Goal: Navigation & Orientation: Understand site structure

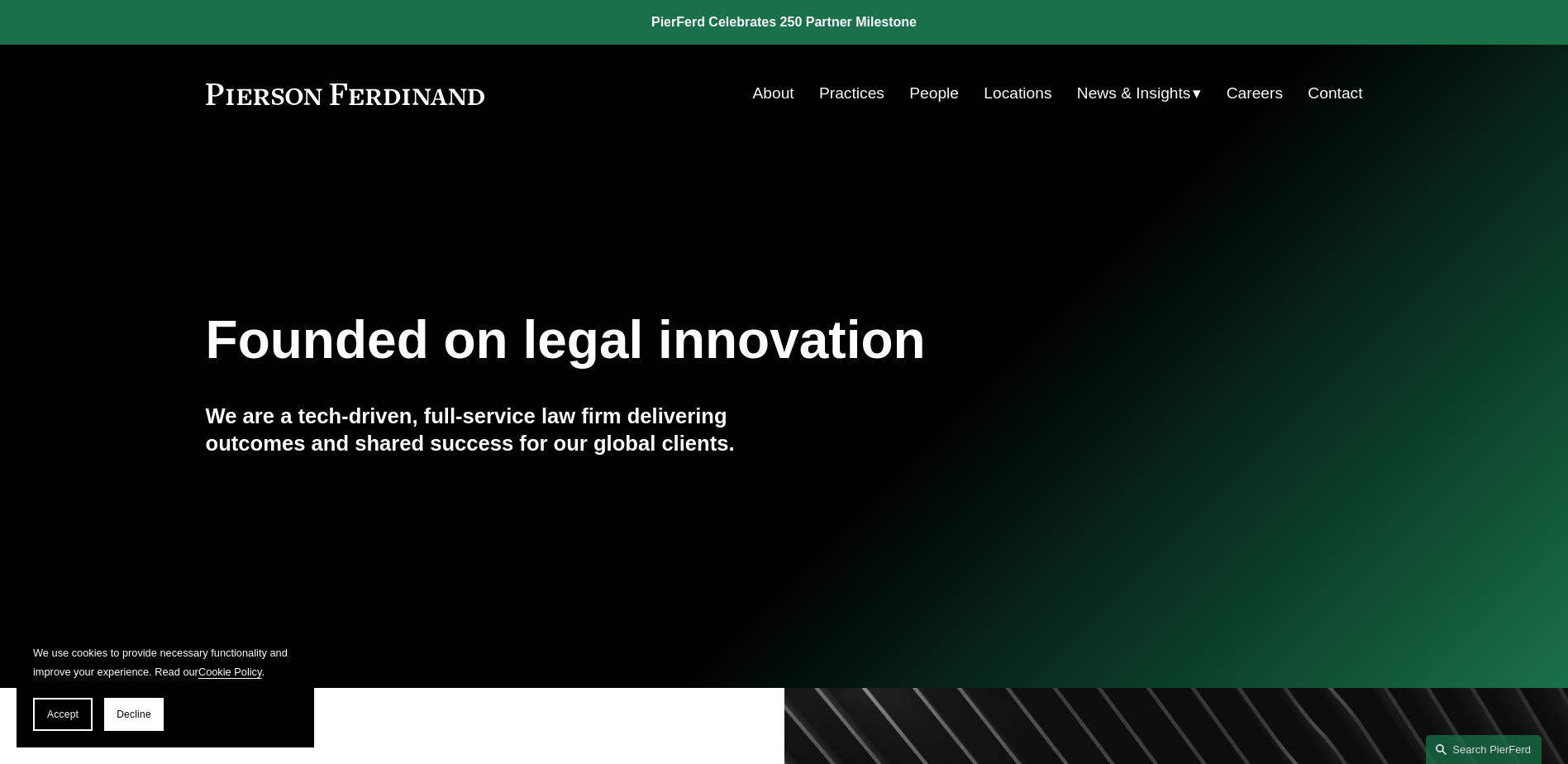
click at [753, 91] on link "About" at bounding box center [773, 93] width 42 height 31
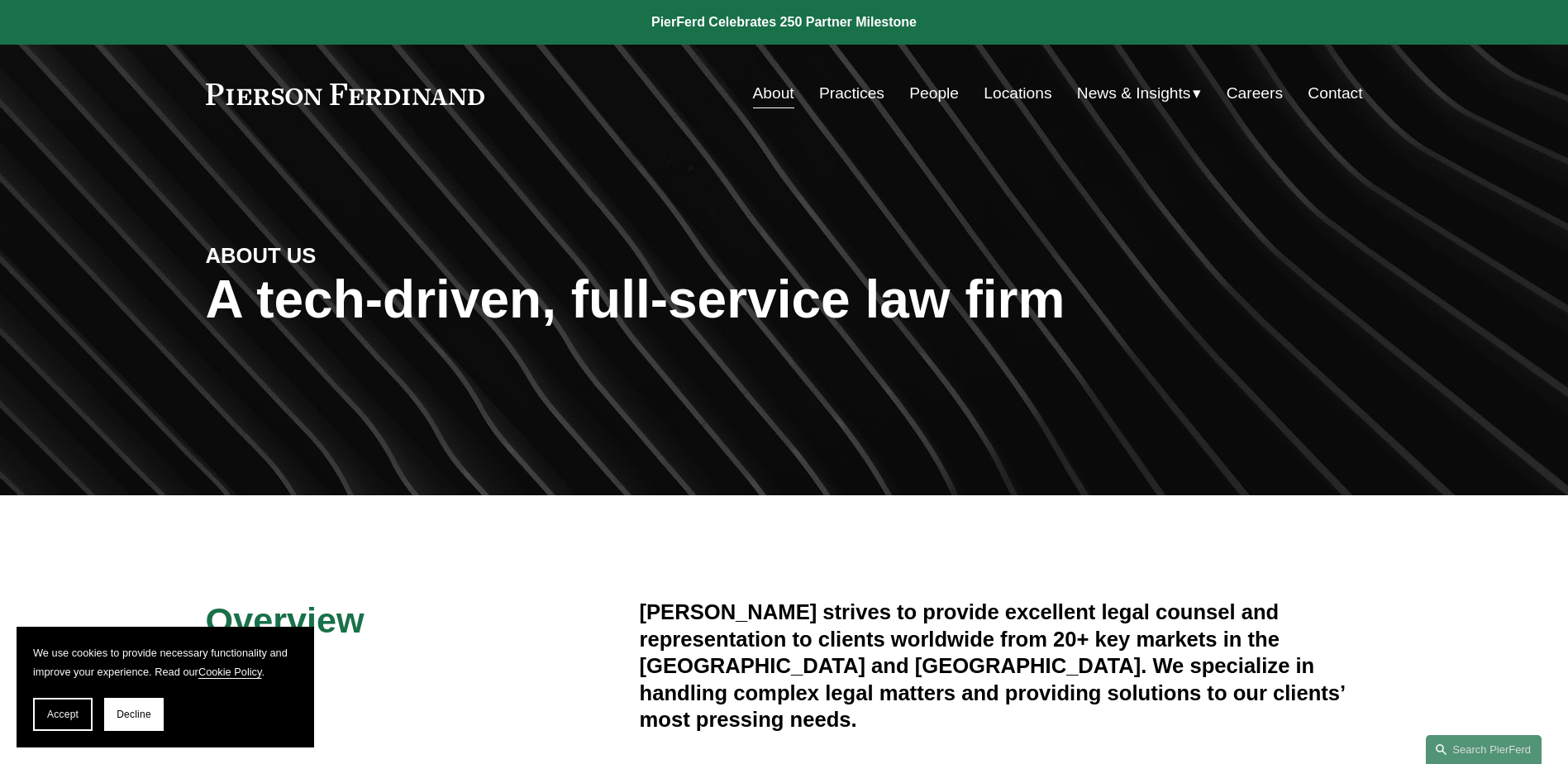
click at [928, 96] on link "People" at bounding box center [933, 93] width 49 height 31
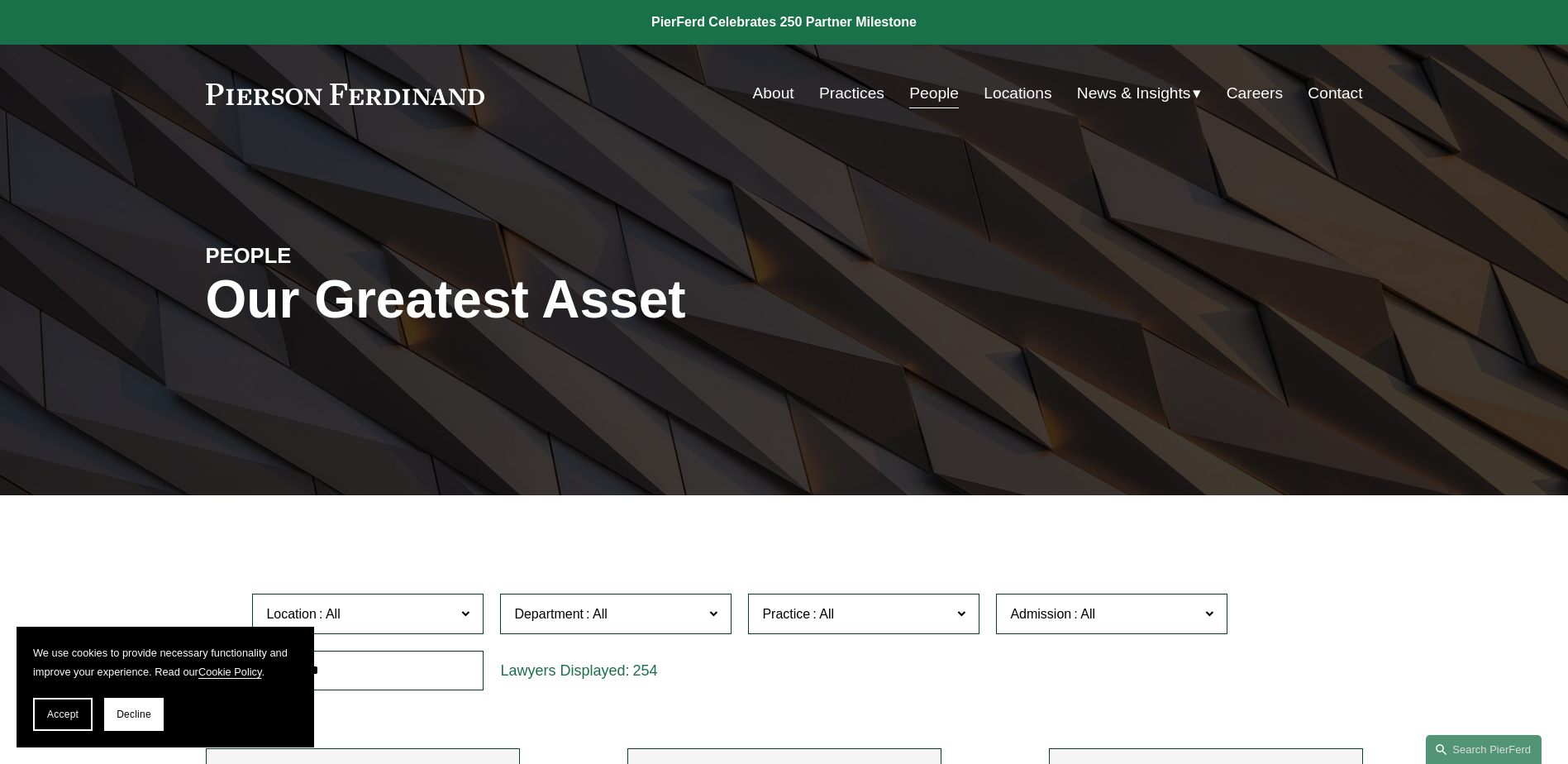
click at [992, 89] on link "Locations" at bounding box center [1018, 93] width 68 height 31
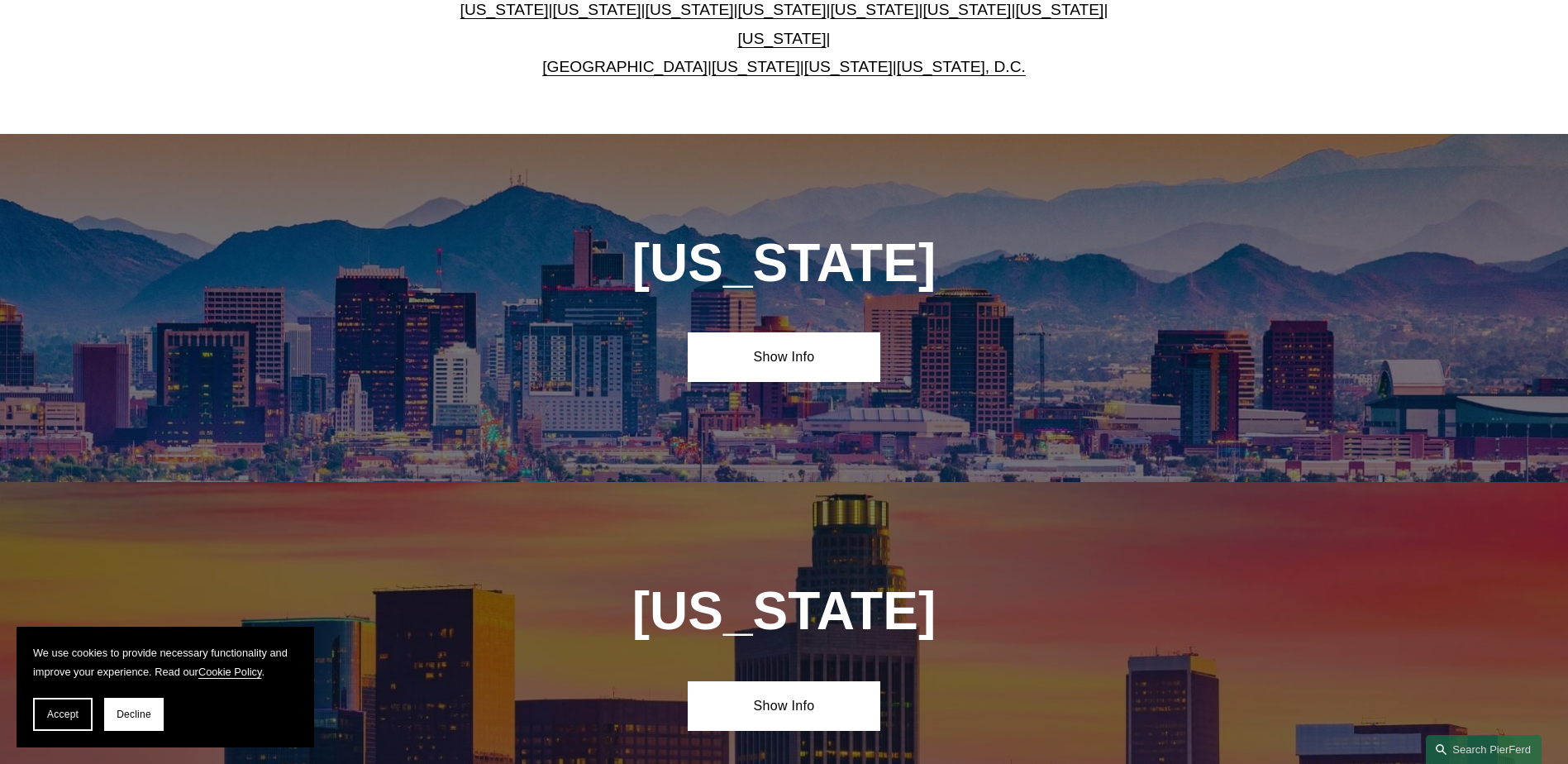
scroll to position [827, 0]
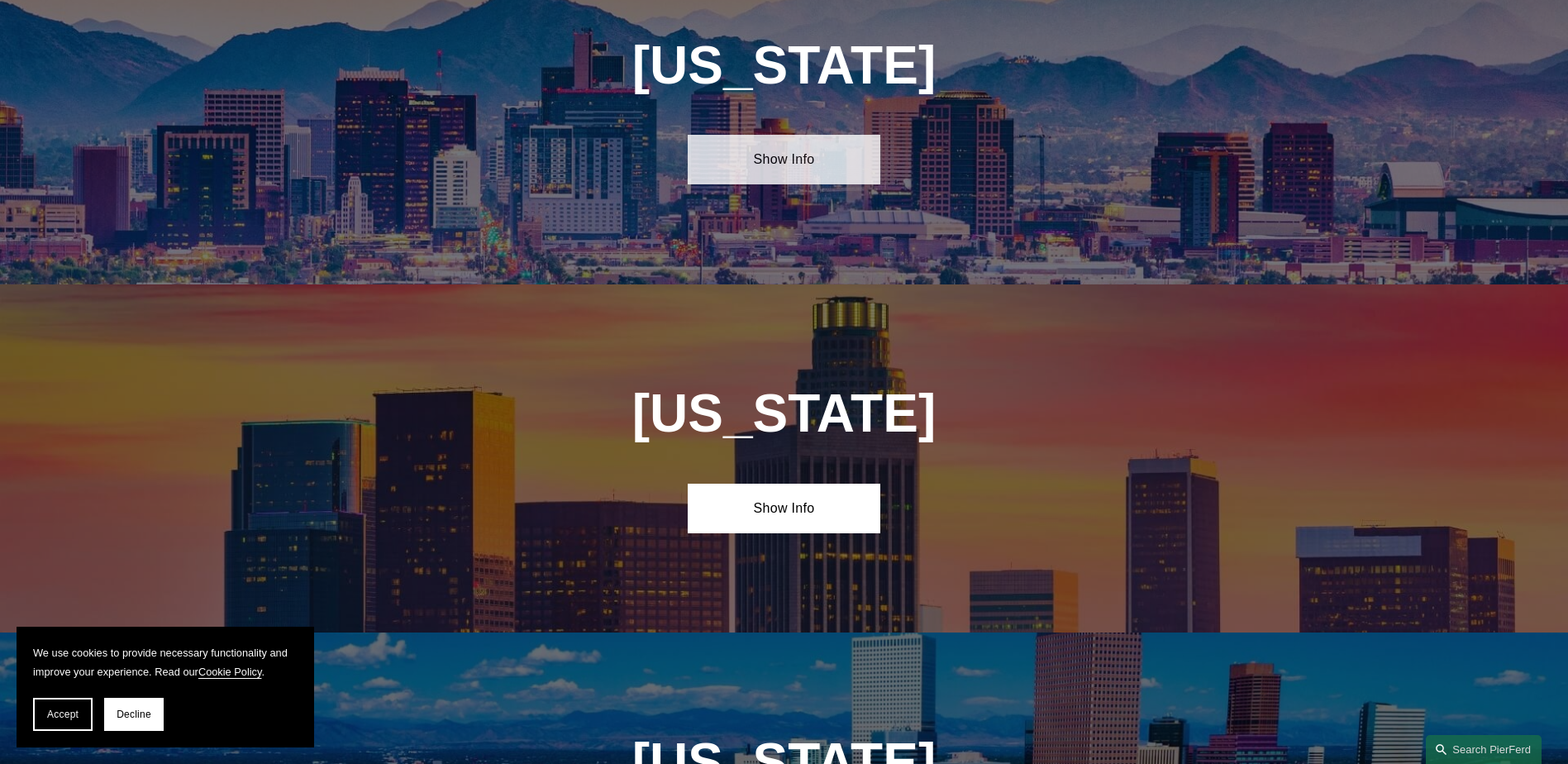
click at [795, 151] on link "Show Info" at bounding box center [784, 159] width 192 height 50
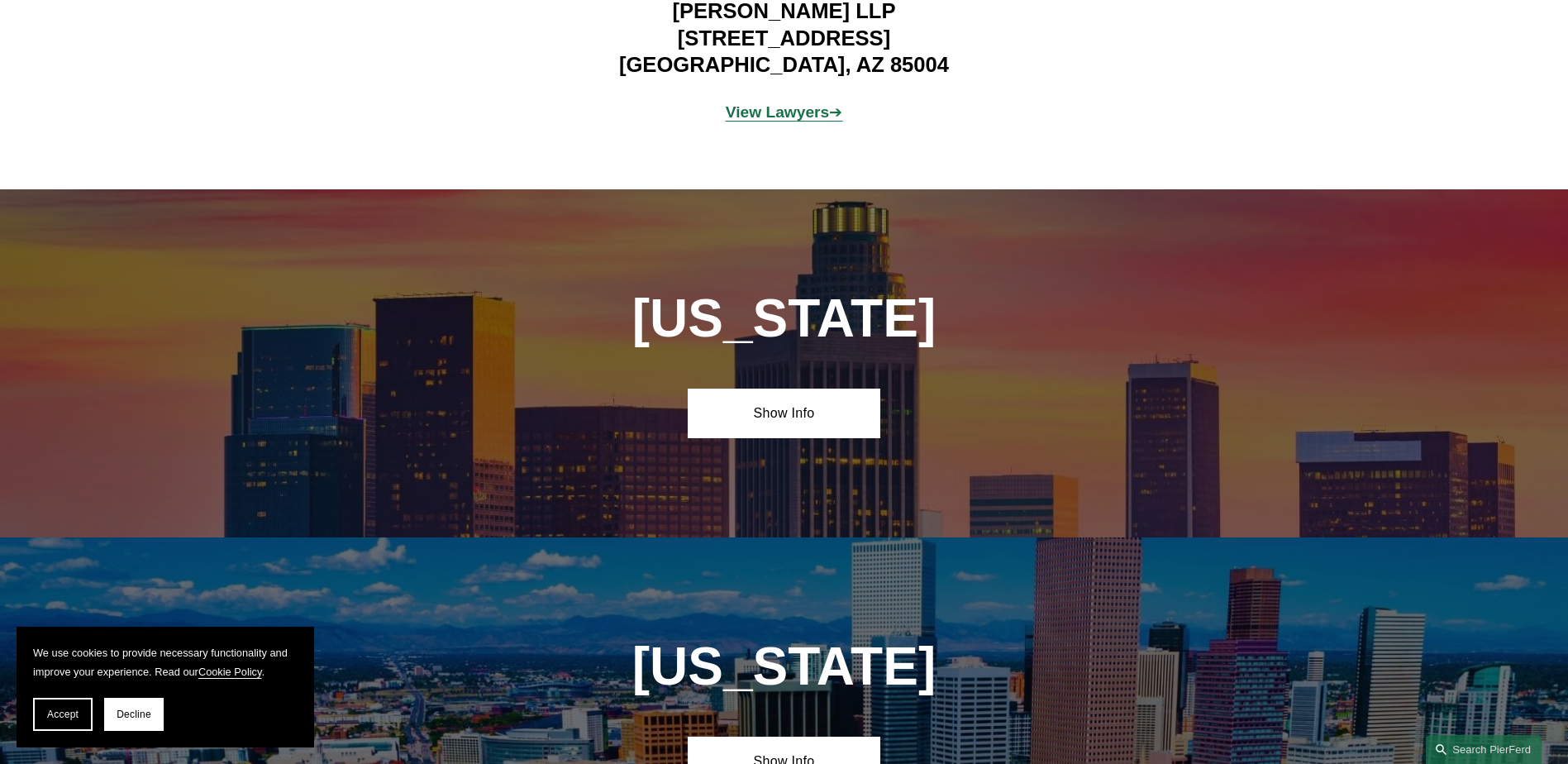
scroll to position [1241, 0]
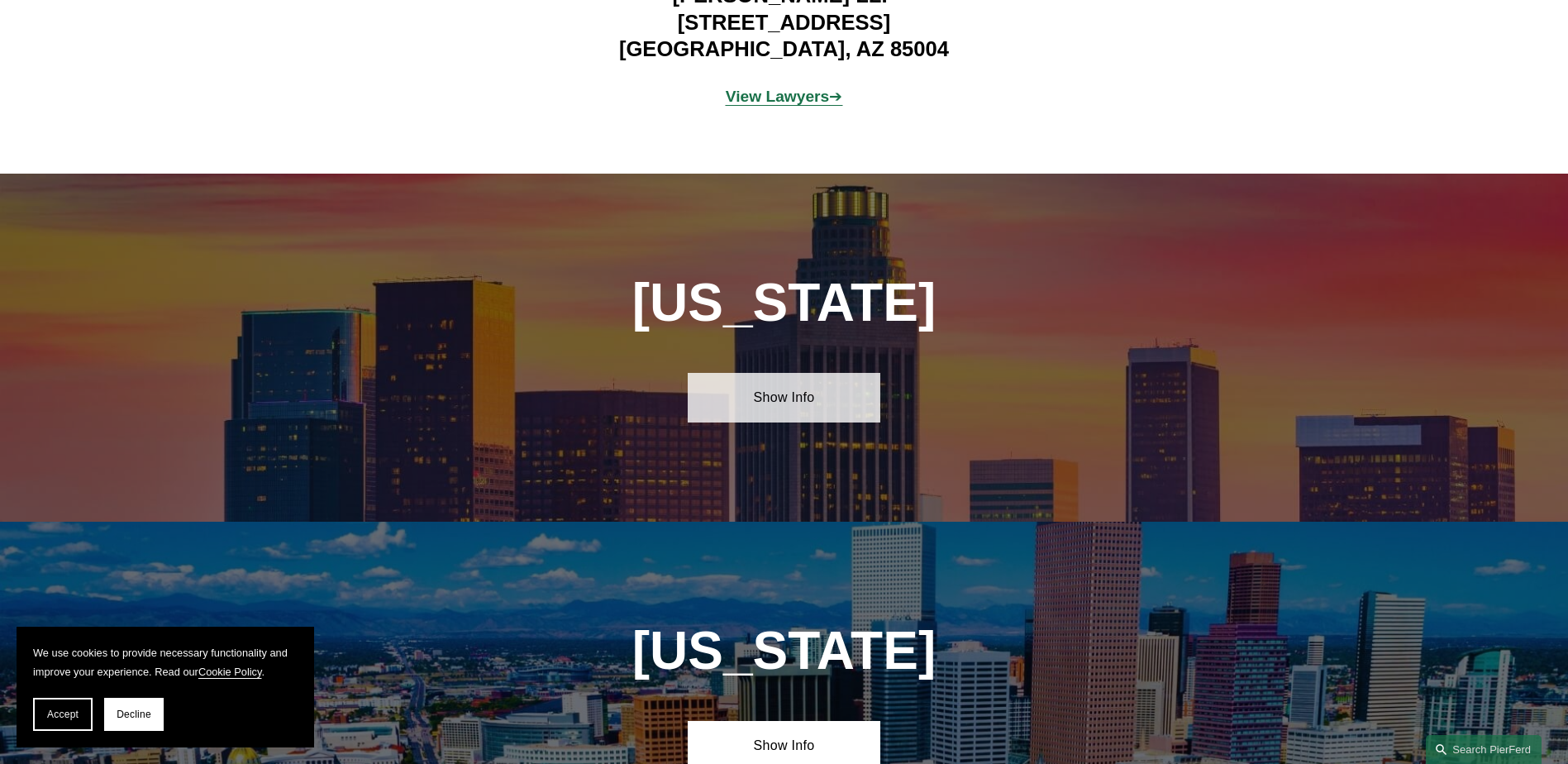
click at [785, 373] on link "Show Info" at bounding box center [784, 397] width 192 height 50
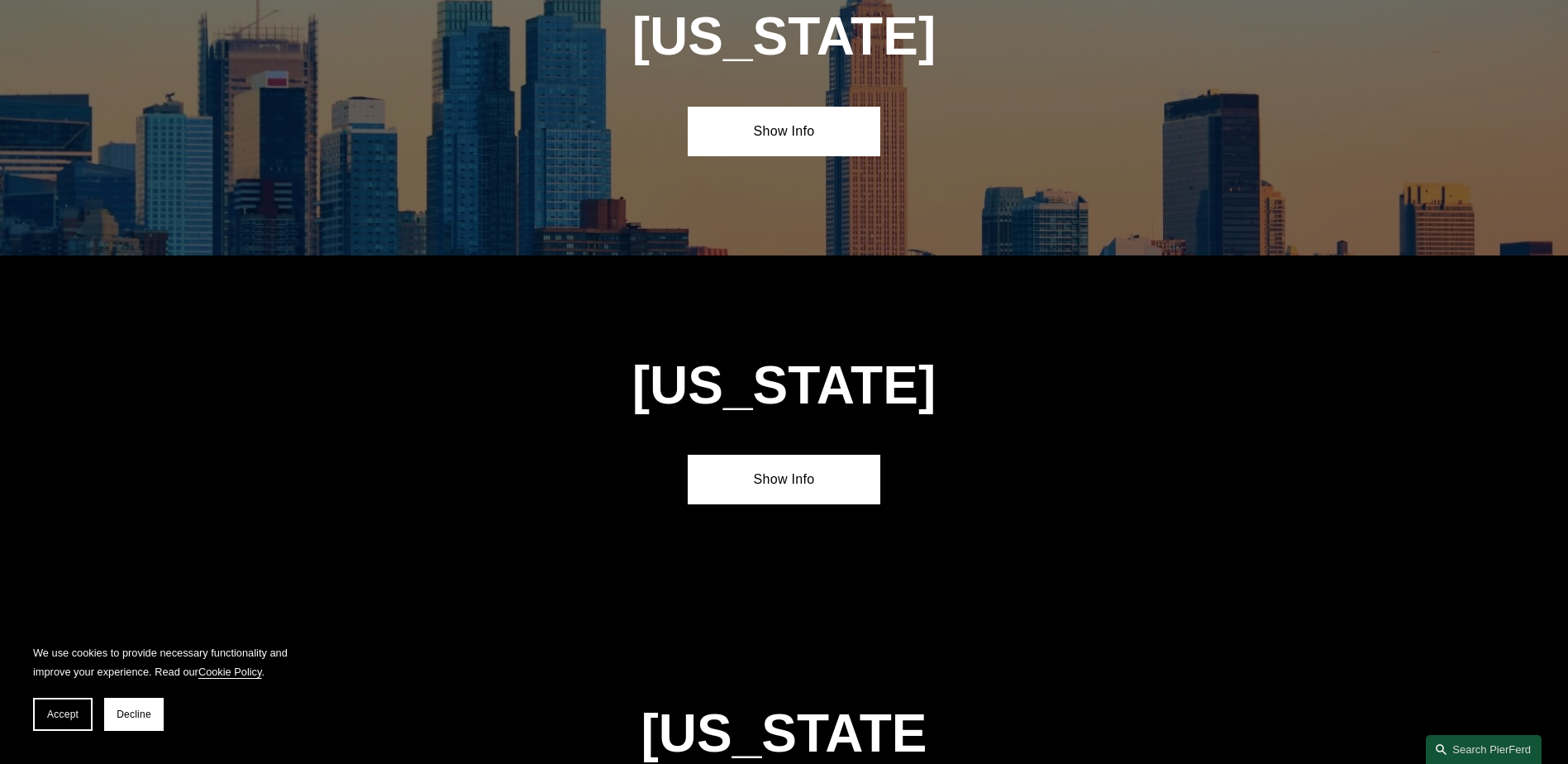
scroll to position [4961, 0]
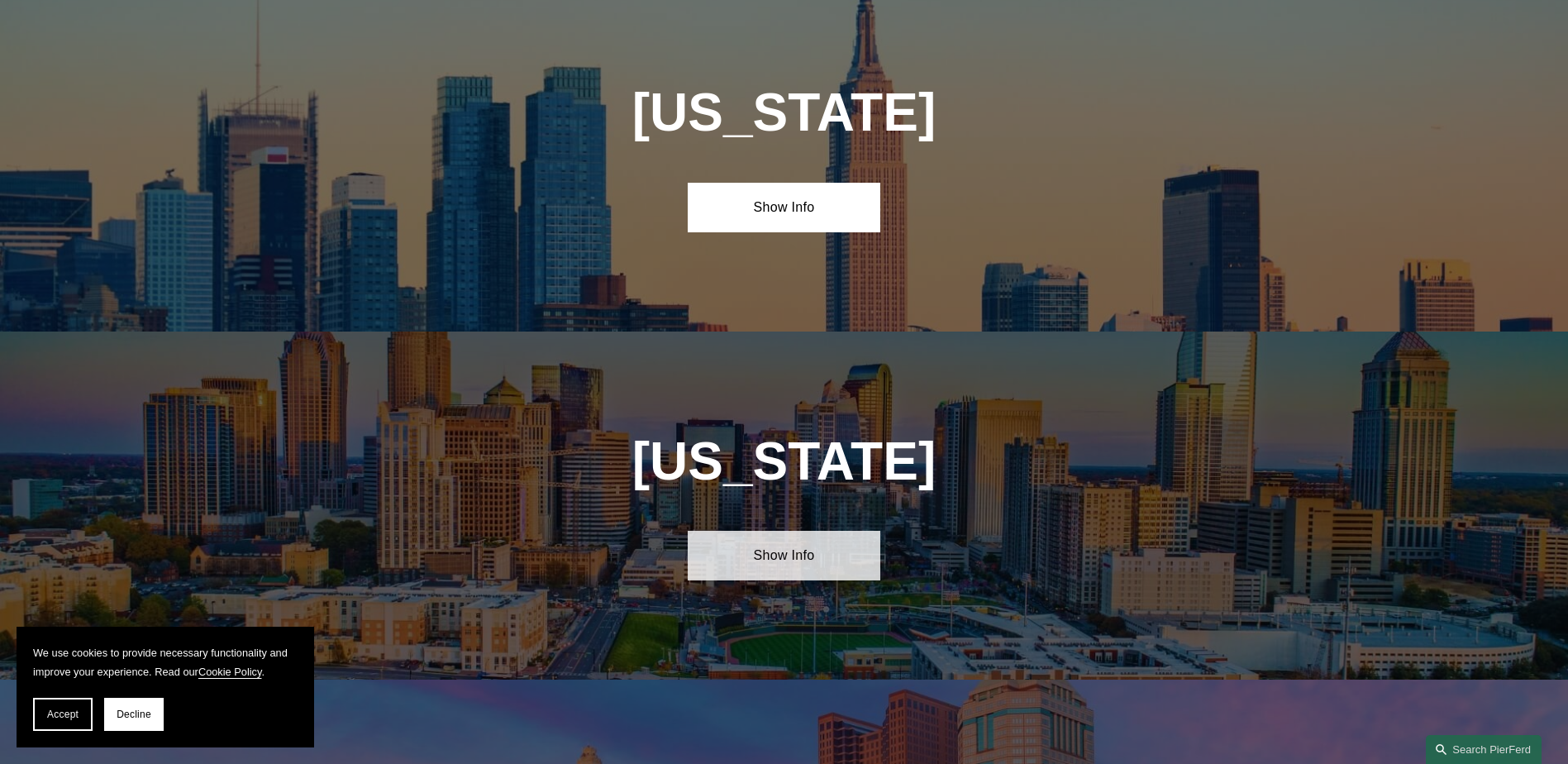
click at [772, 531] on link "Show Info" at bounding box center [784, 555] width 192 height 50
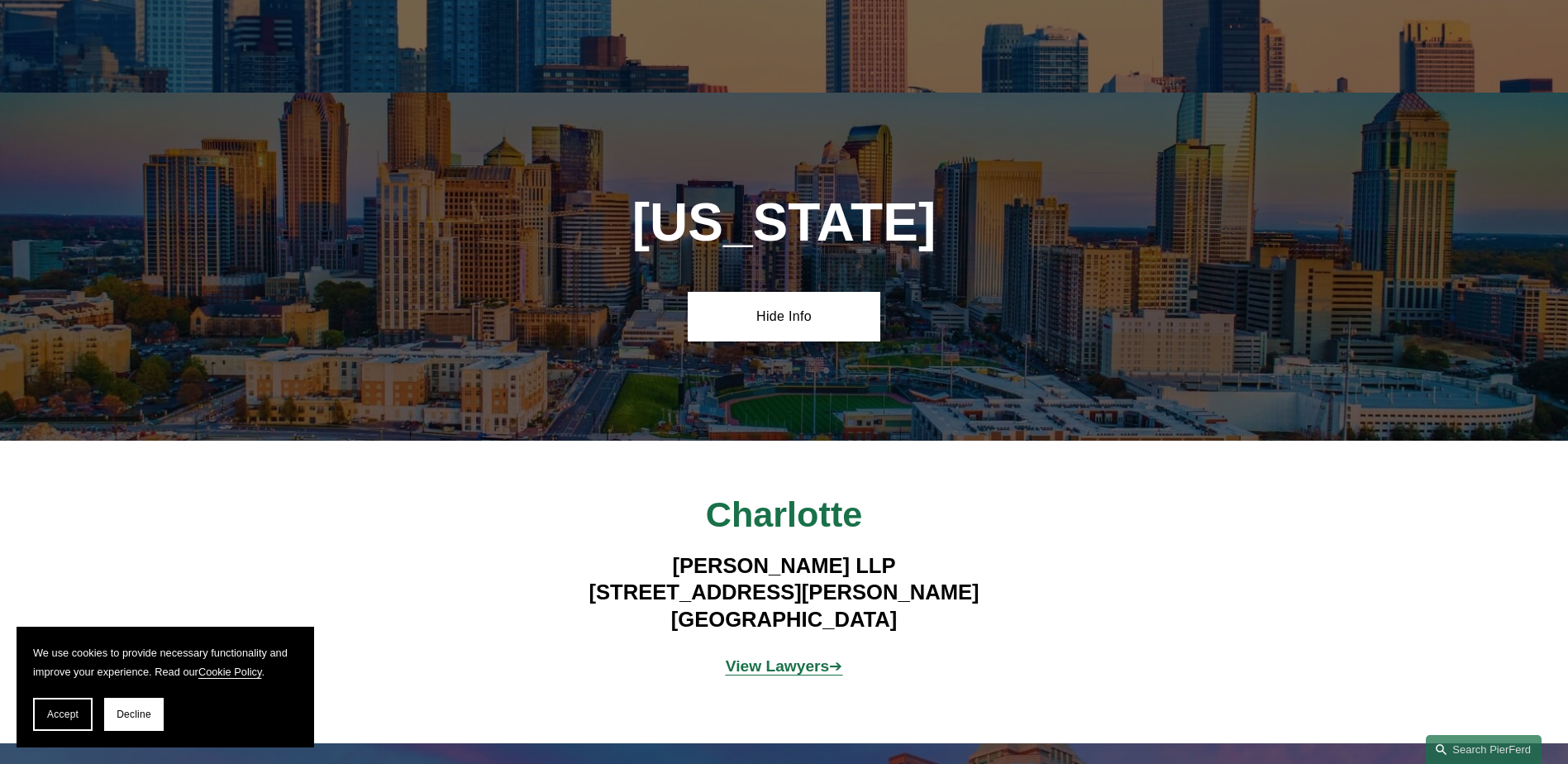
scroll to position [5209, 0]
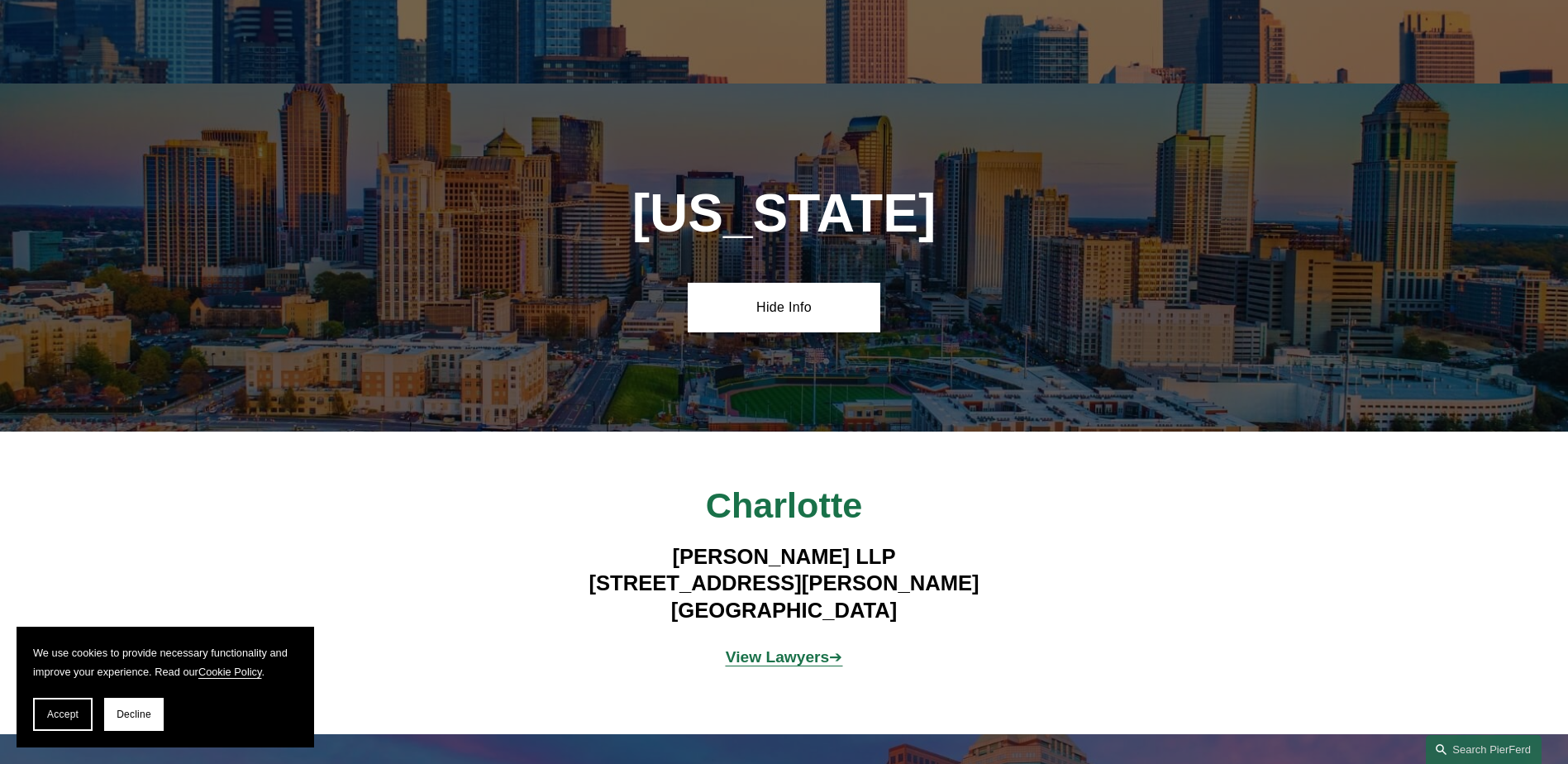
click at [755, 648] on strong "View Lawyers" at bounding box center [777, 657] width 104 height 17
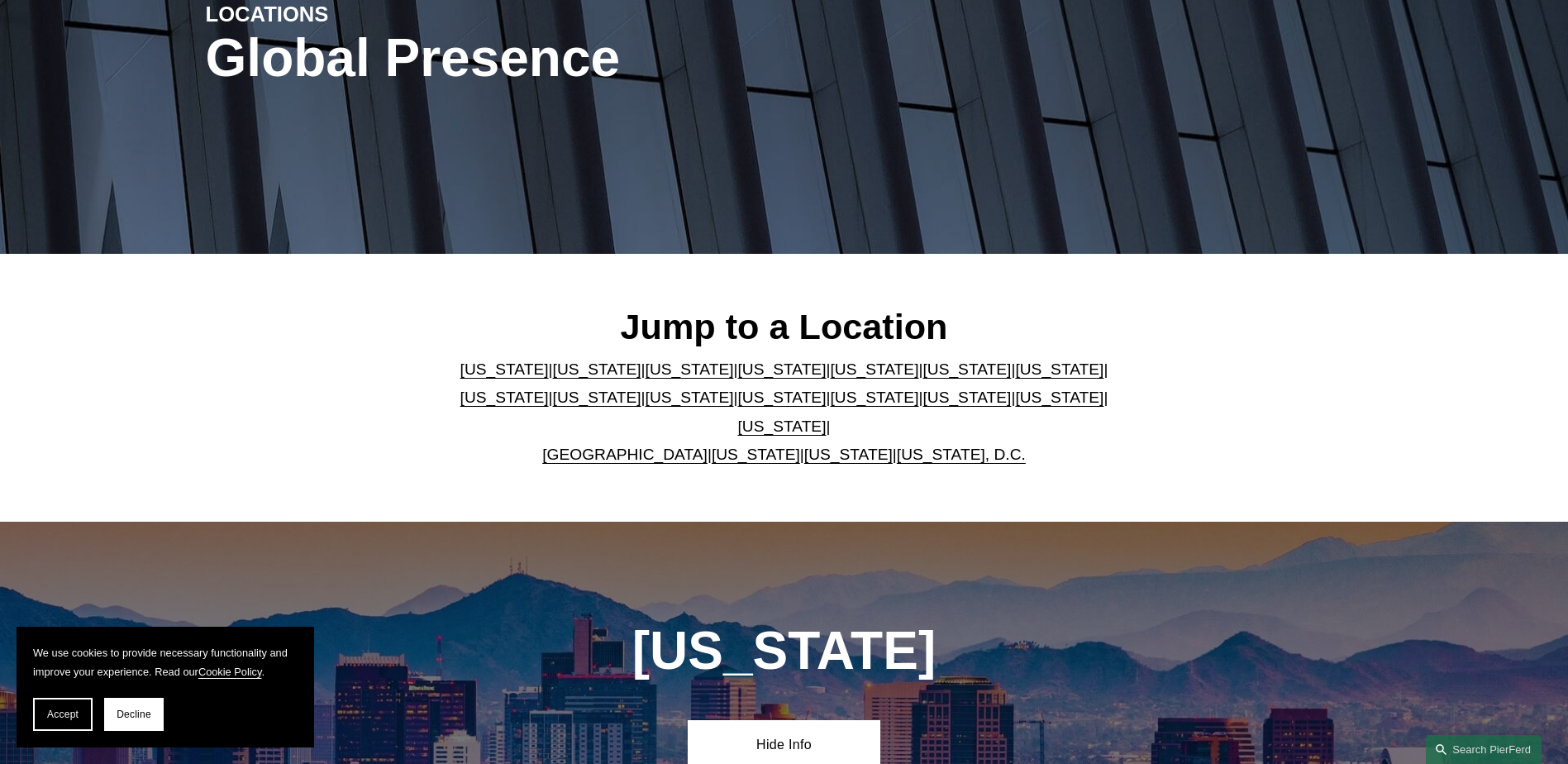
scroll to position [0, 0]
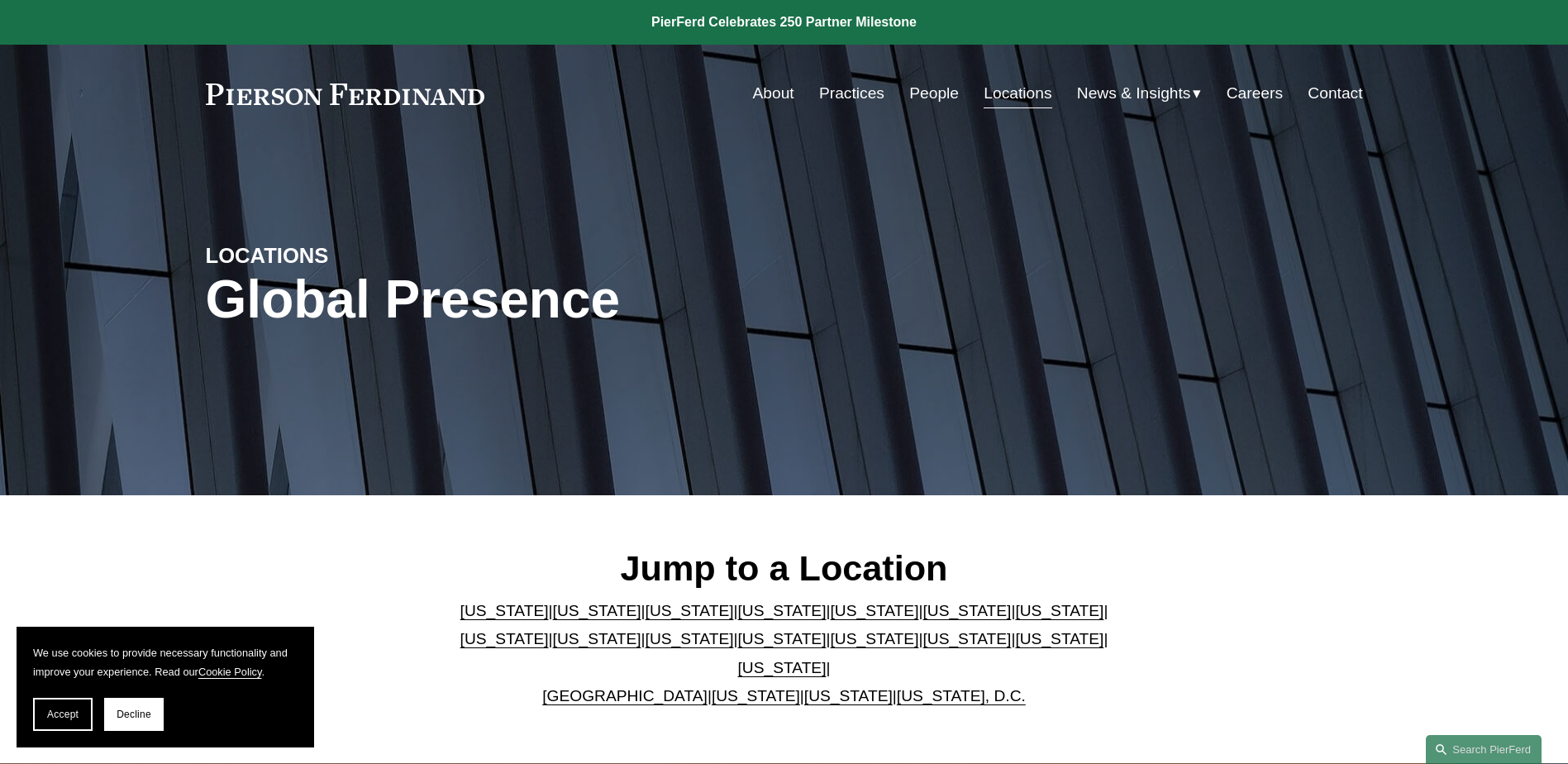
click at [833, 98] on link "Practices" at bounding box center [851, 93] width 65 height 31
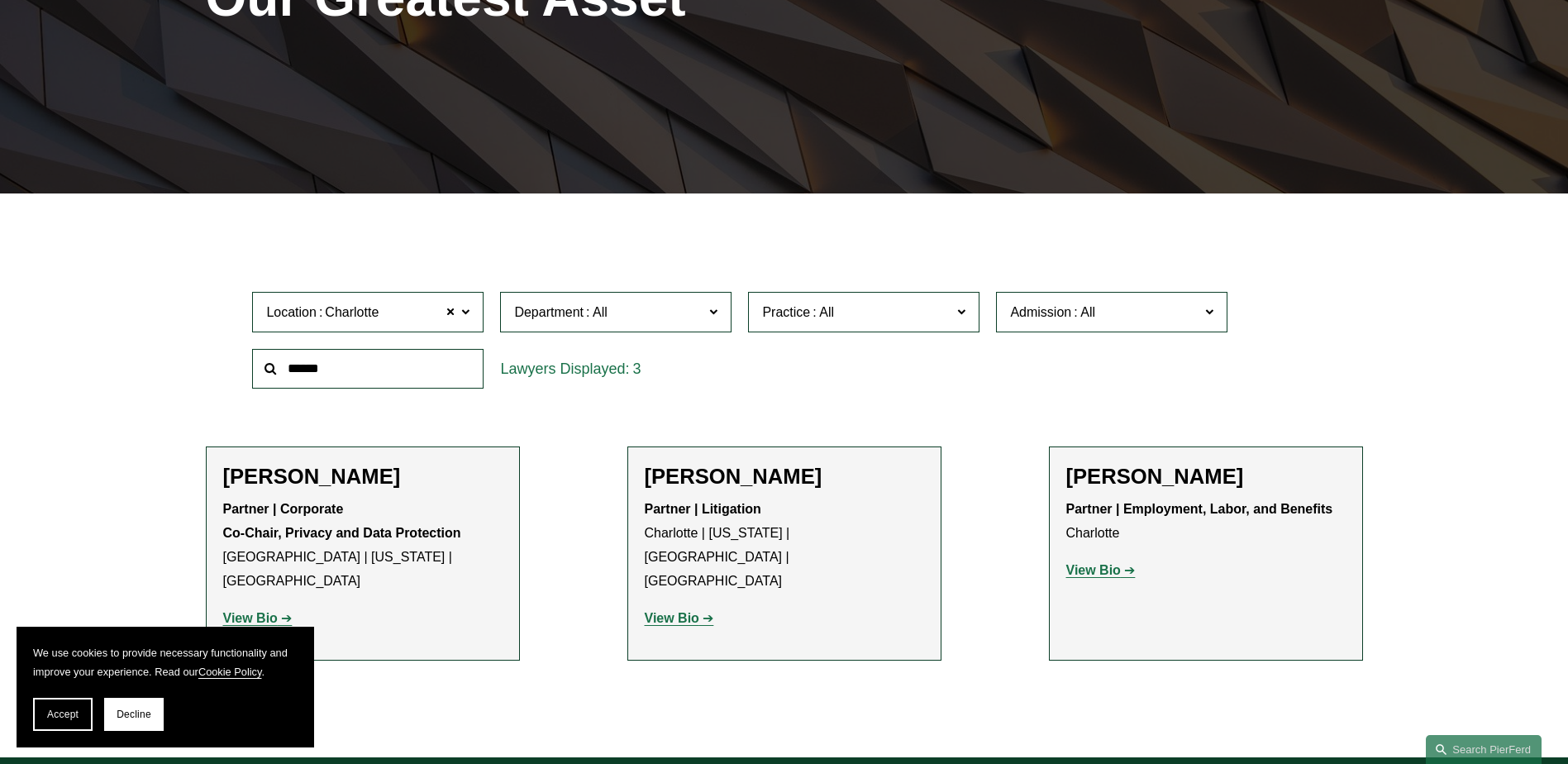
scroll to position [414, 0]
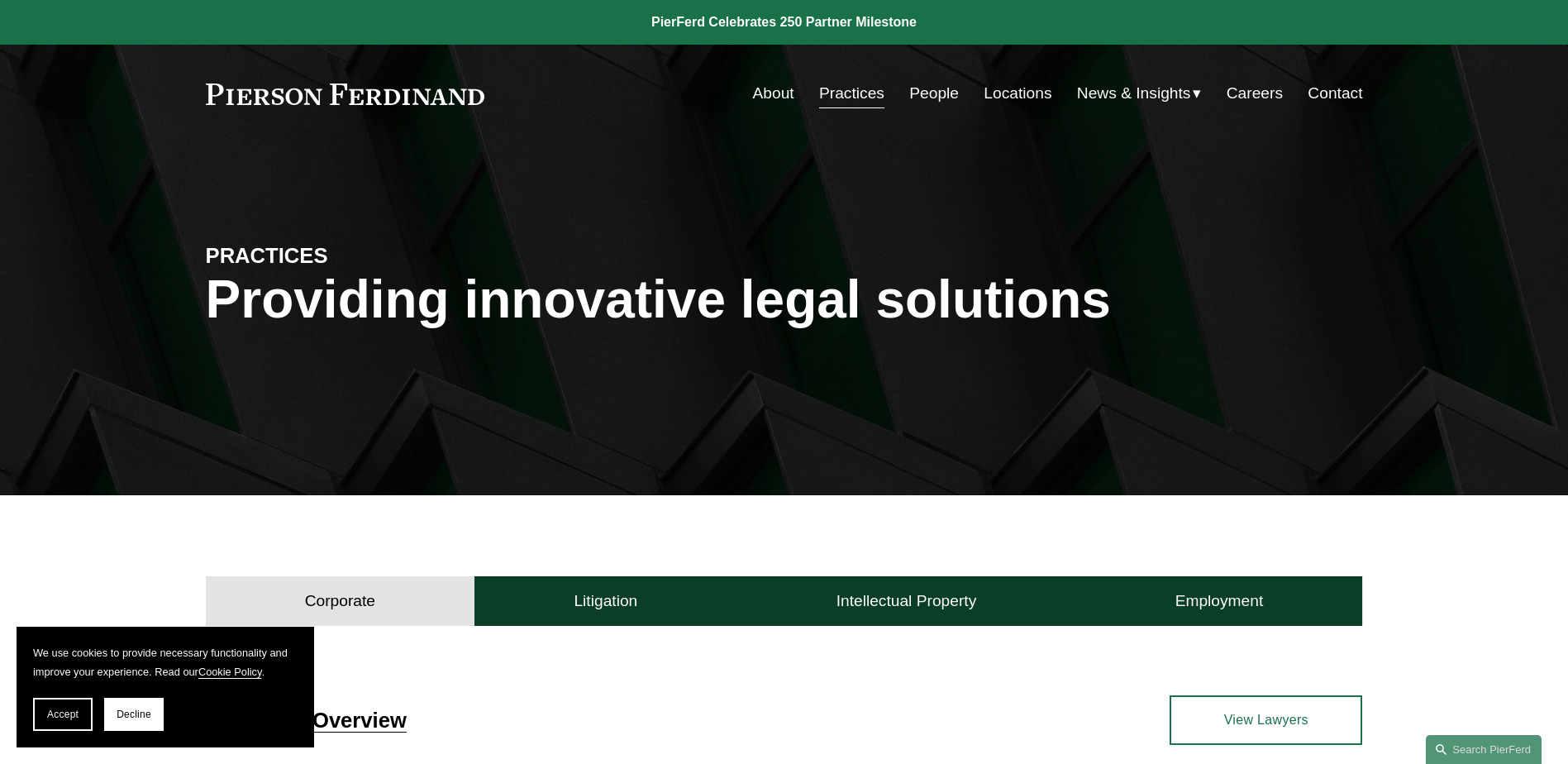
click at [1227, 93] on link "Careers" at bounding box center [1255, 93] width 56 height 31
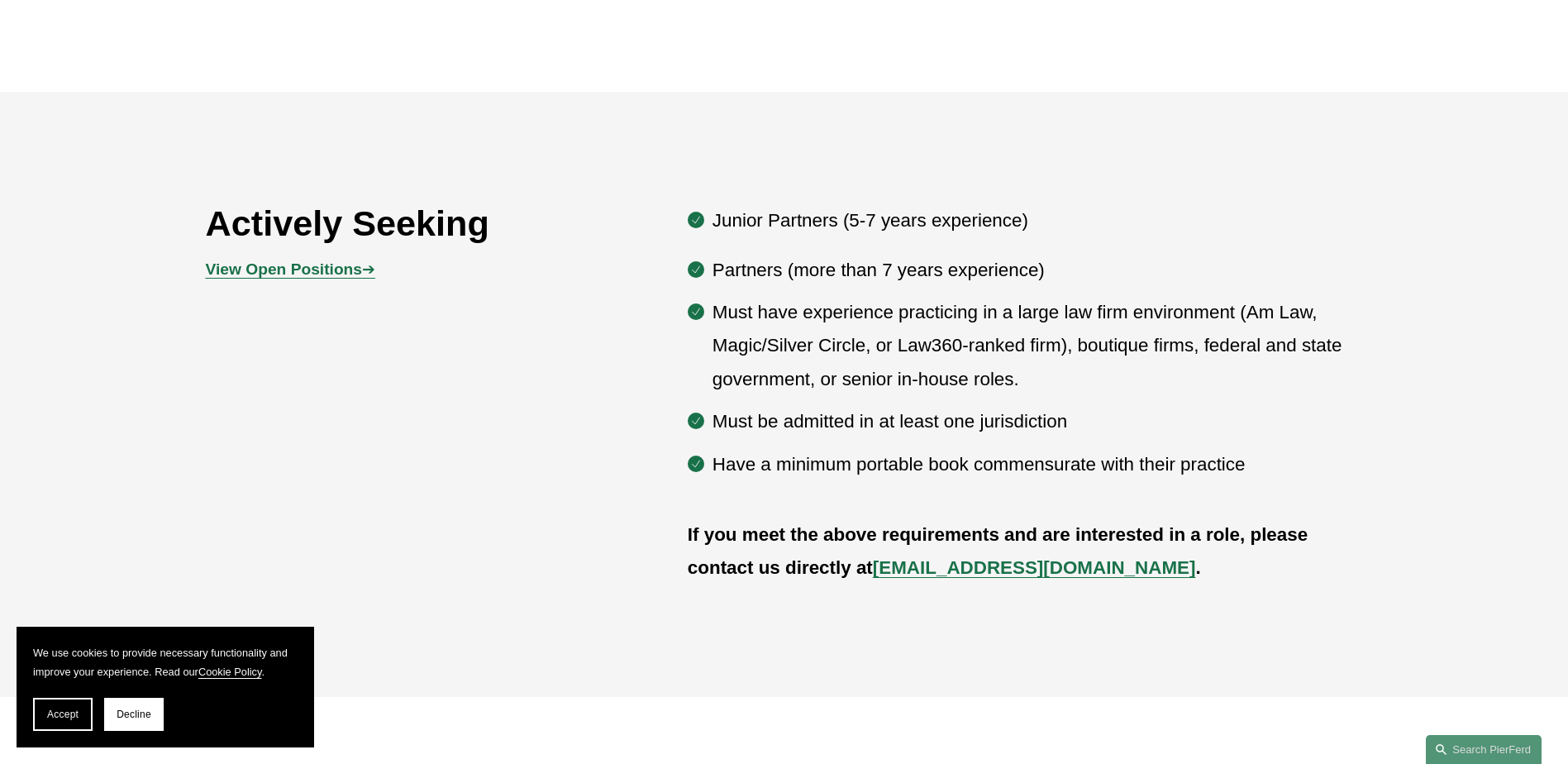
scroll to position [910, 0]
